Goal: Task Accomplishment & Management: Manage account settings

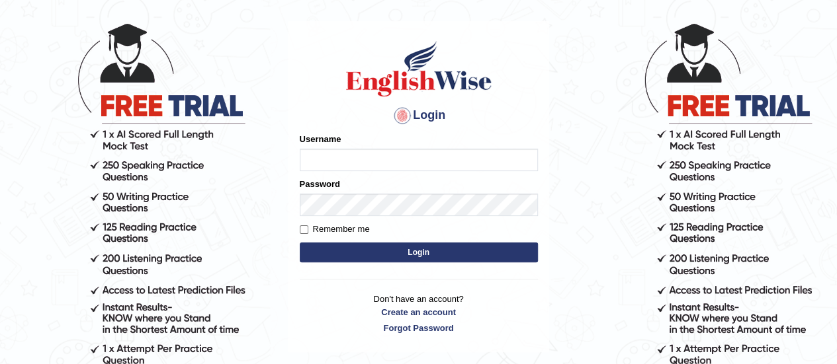
click at [359, 161] on input "Username" at bounding box center [419, 160] width 238 height 22
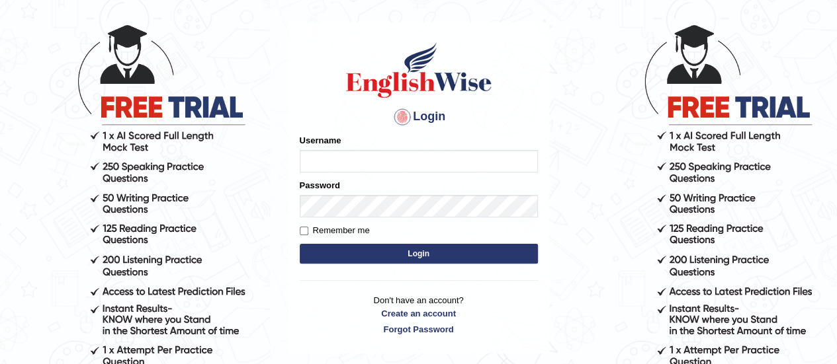
scroll to position [66, 0]
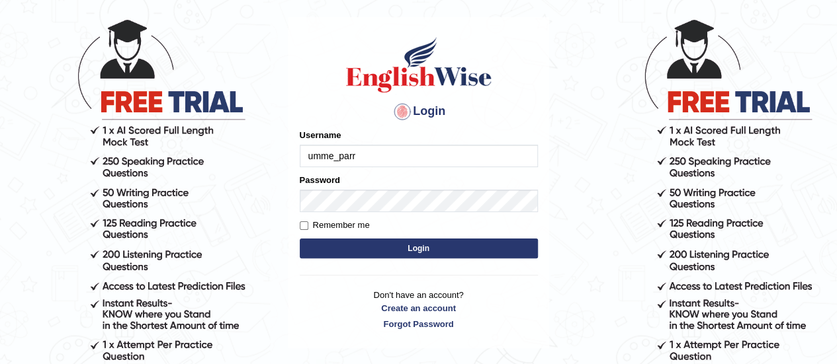
click at [523, 284] on div "Login Please fix the following errors: Username umme_parr Password Remember me …" at bounding box center [418, 182] width 261 height 331
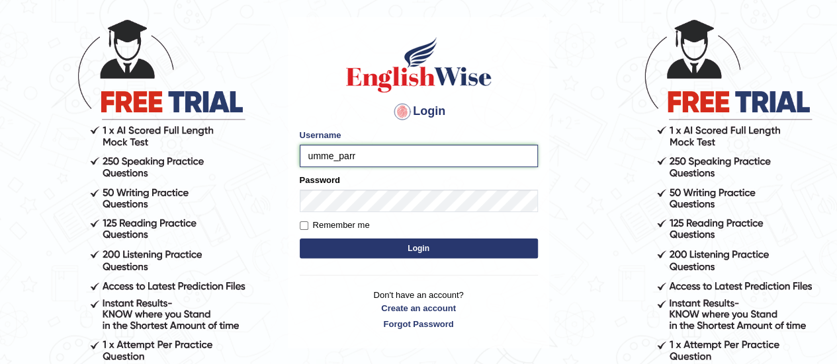
click at [413, 158] on input "umme_parr" at bounding box center [419, 156] width 238 height 22
type input "umme_parramatta"
click at [306, 226] on input "Remember me" at bounding box center [304, 226] width 9 height 9
checkbox input "true"
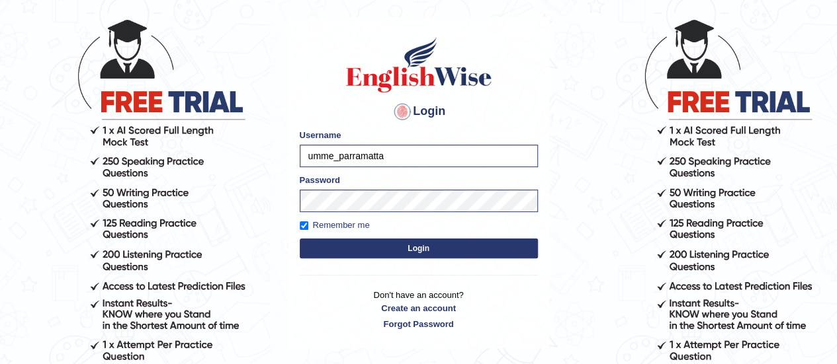
click at [329, 243] on button "Login" at bounding box center [419, 249] width 238 height 20
